Goal: Book appointment/travel/reservation

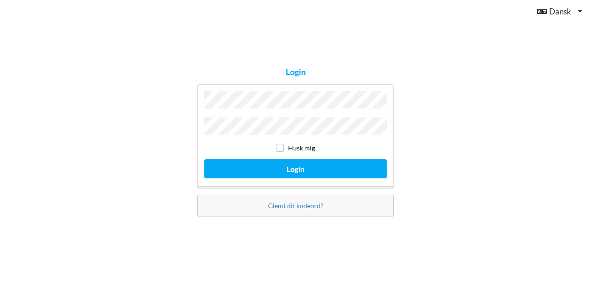
click at [282, 146] on input "checkbox" at bounding box center [280, 148] width 8 height 8
checkbox input "true"
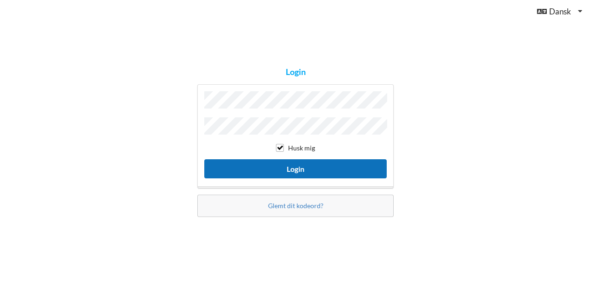
click at [281, 165] on button "Login" at bounding box center [295, 168] width 182 height 19
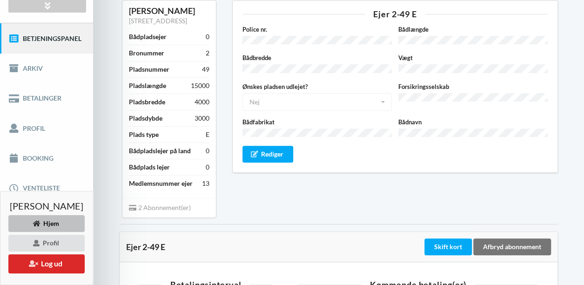
scroll to position [95, 0]
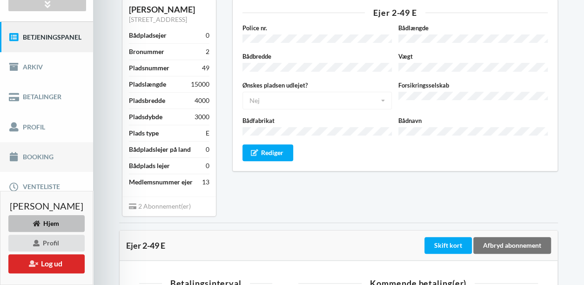
click at [40, 161] on link "Booking" at bounding box center [46, 157] width 93 height 30
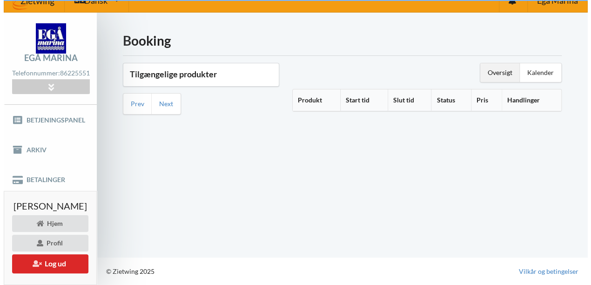
scroll to position [18, 0]
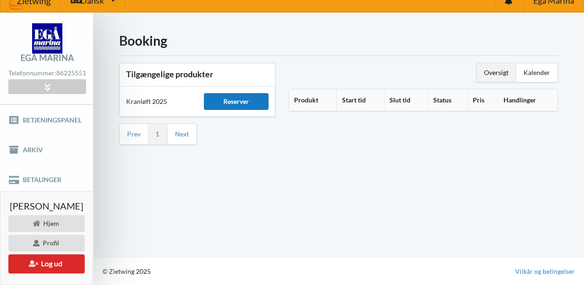
click at [243, 94] on div "Reserver" at bounding box center [236, 101] width 65 height 17
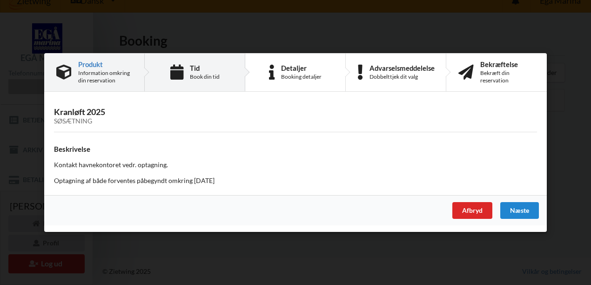
click at [198, 71] on div "Tid" at bounding box center [205, 67] width 30 height 7
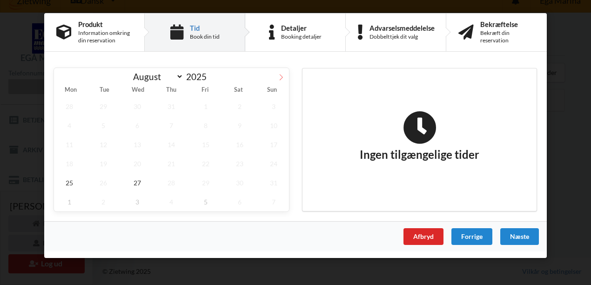
click at [280, 78] on icon at bounding box center [281, 77] width 7 height 7
select select "9"
click at [140, 125] on span "8" at bounding box center [137, 125] width 31 height 19
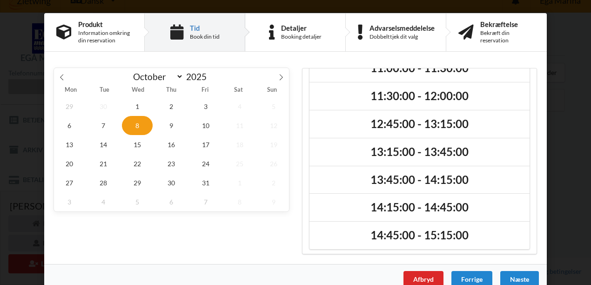
scroll to position [15, 0]
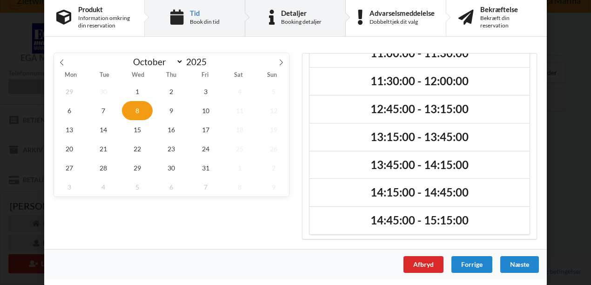
click at [298, 16] on div "Detaljer Booking detaljer" at bounding box center [301, 17] width 40 height 16
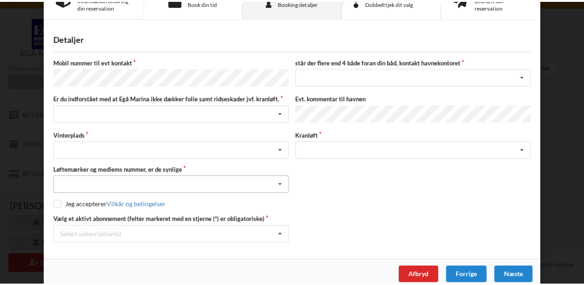
scroll to position [40, 0]
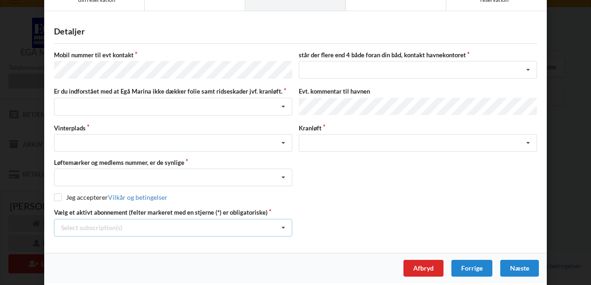
click at [281, 222] on icon at bounding box center [283, 227] width 14 height 17
click at [279, 222] on icon at bounding box center [283, 227] width 14 height 17
drag, startPoint x: 339, startPoint y: 200, endPoint x: 301, endPoint y: 212, distance: 39.9
click at [301, 212] on div "Vælg et aktivt abonnement (felter markeret med en stjerne (*) er obligatoriske)…" at bounding box center [296, 222] width 490 height 28
click at [327, 142] on div "Søsætning" at bounding box center [418, 143] width 238 height 18
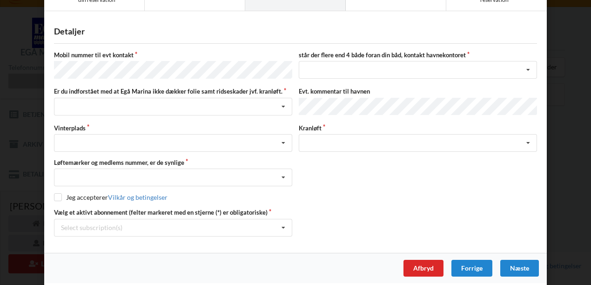
click at [341, 212] on div "Vælg et aktivt abonnement (felter markeret med en stjerne (*) er obligatoriske)…" at bounding box center [296, 222] width 490 height 28
click at [420, 262] on div "Afbryd" at bounding box center [424, 268] width 40 height 17
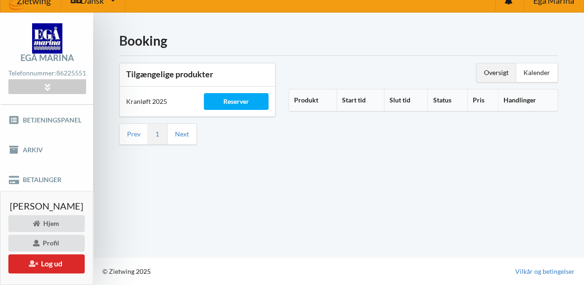
click at [353, 186] on div "Booking Tilgængelige produkter Kranløft 2025 Reserver Prev 1 Next Oversigt Kale…" at bounding box center [338, 135] width 491 height 244
